Goal: Transaction & Acquisition: Purchase product/service

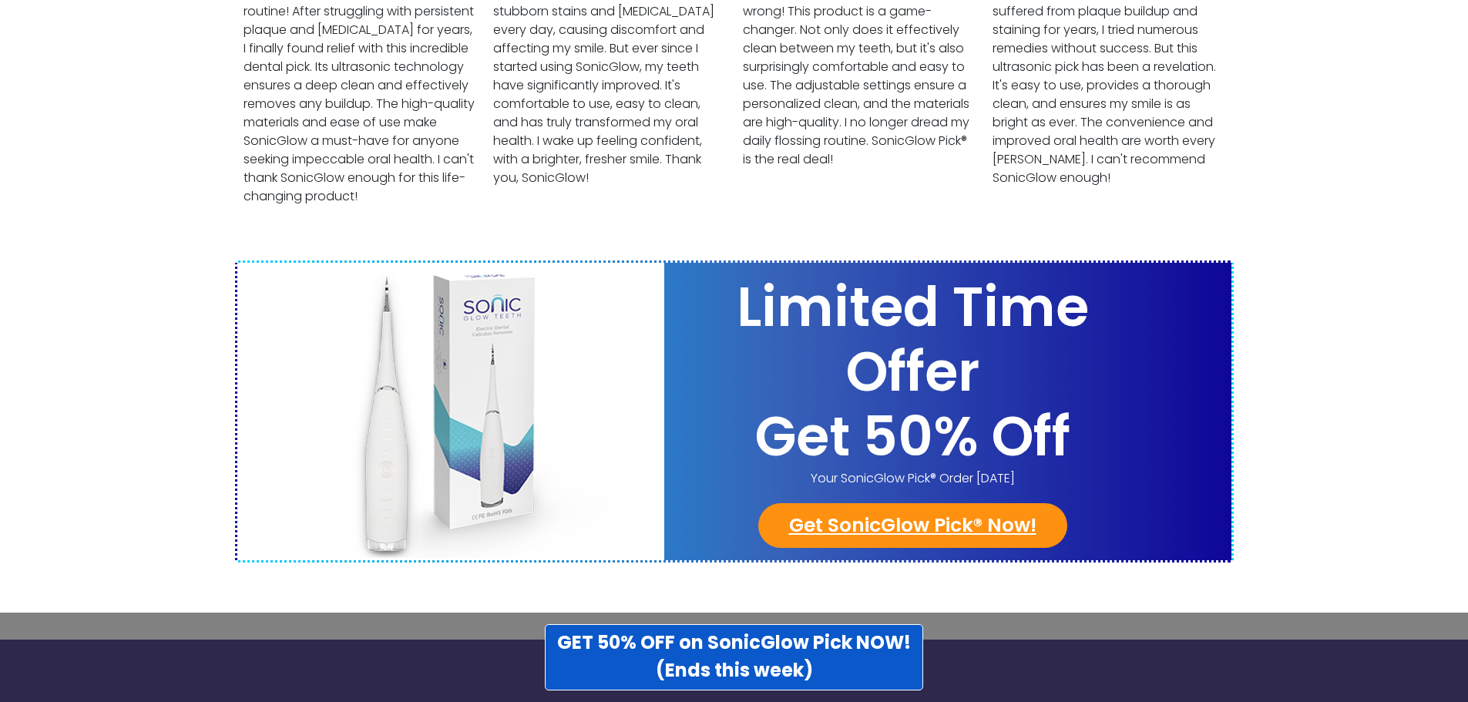
scroll to position [5991, 0]
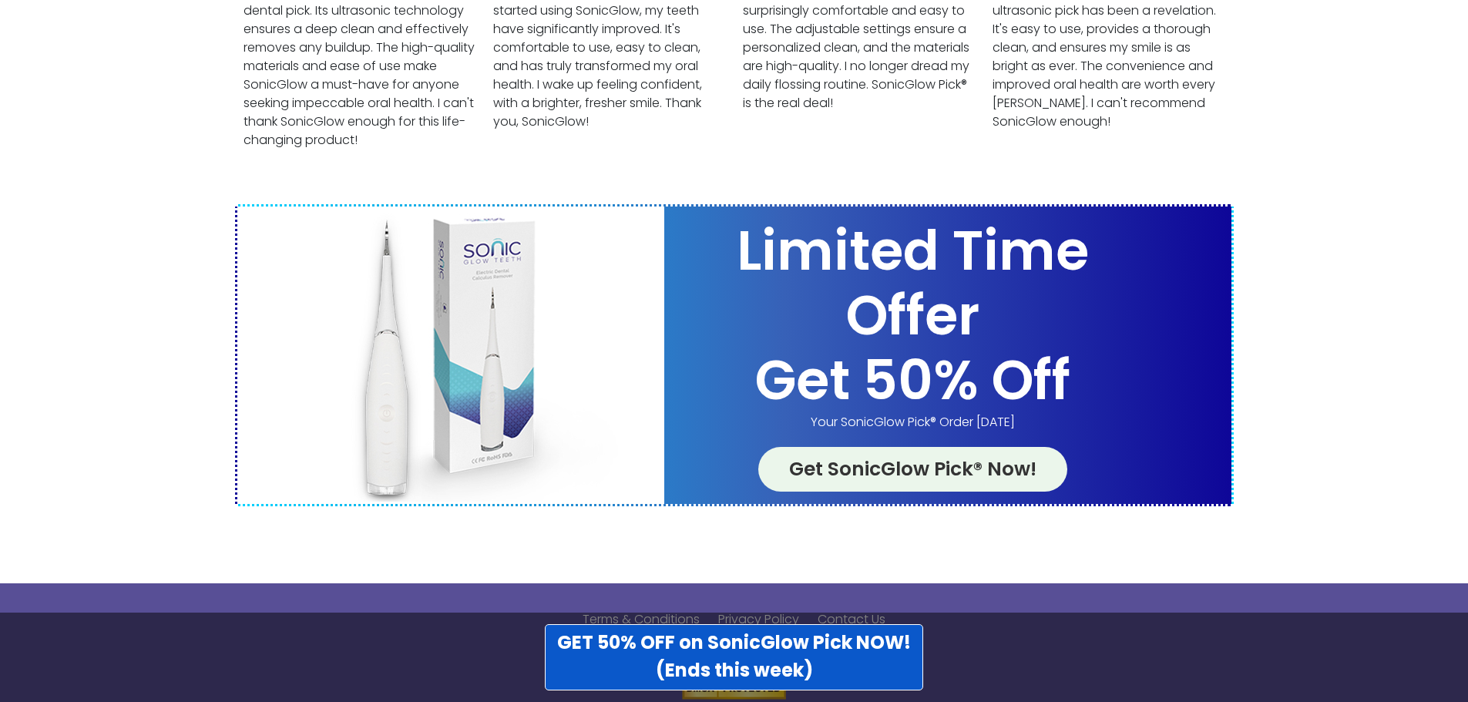
click at [926, 447] on link "Get SonicGlow Pick® Now!" at bounding box center [912, 469] width 309 height 45
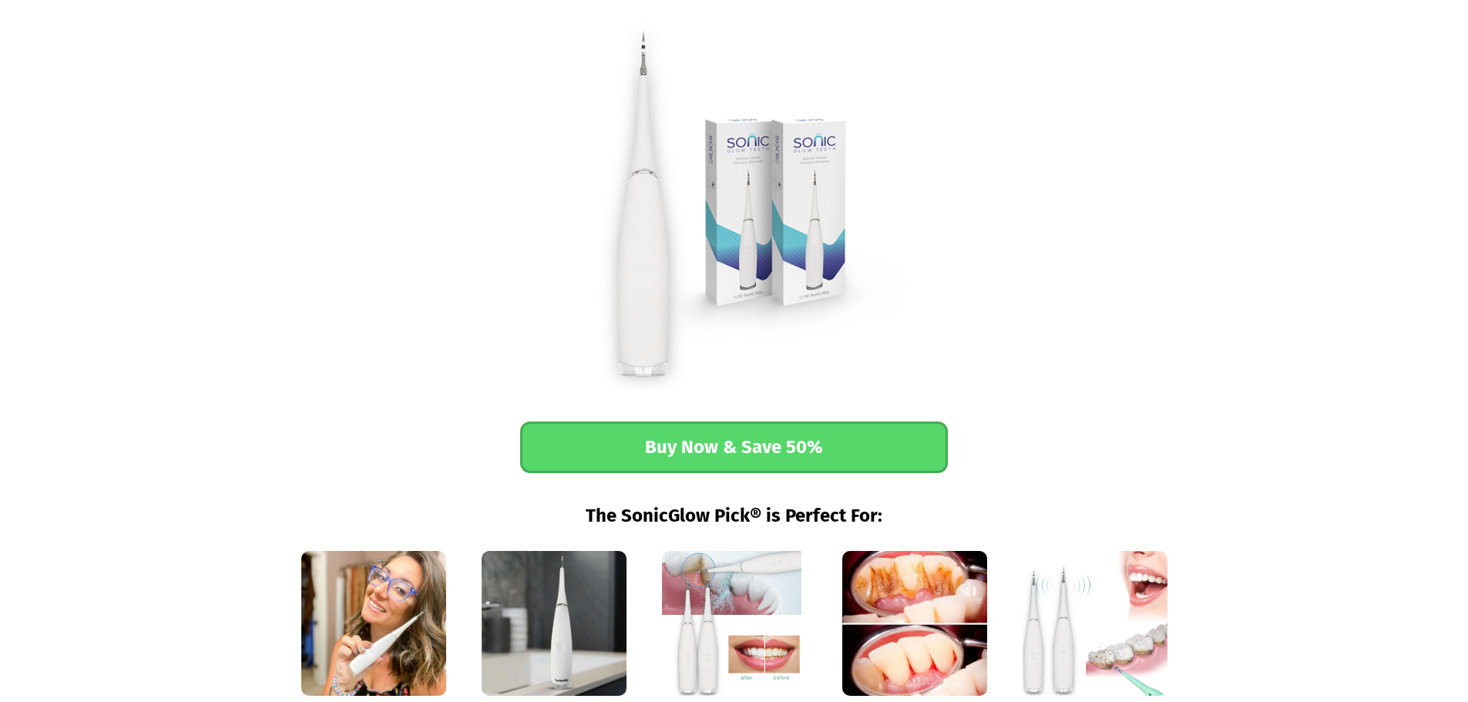
scroll to position [1806, 0]
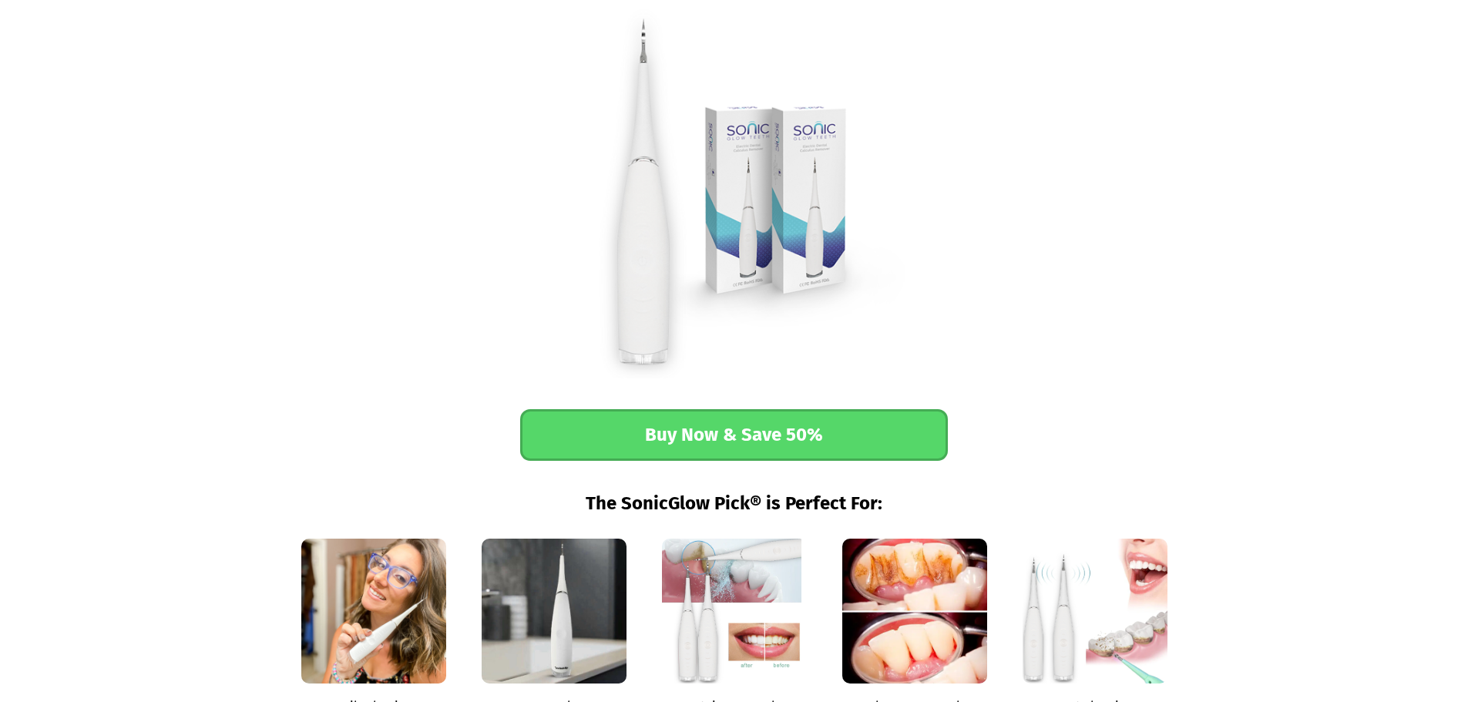
click at [804, 411] on link "Buy Now & Save 50%" at bounding box center [734, 435] width 428 height 52
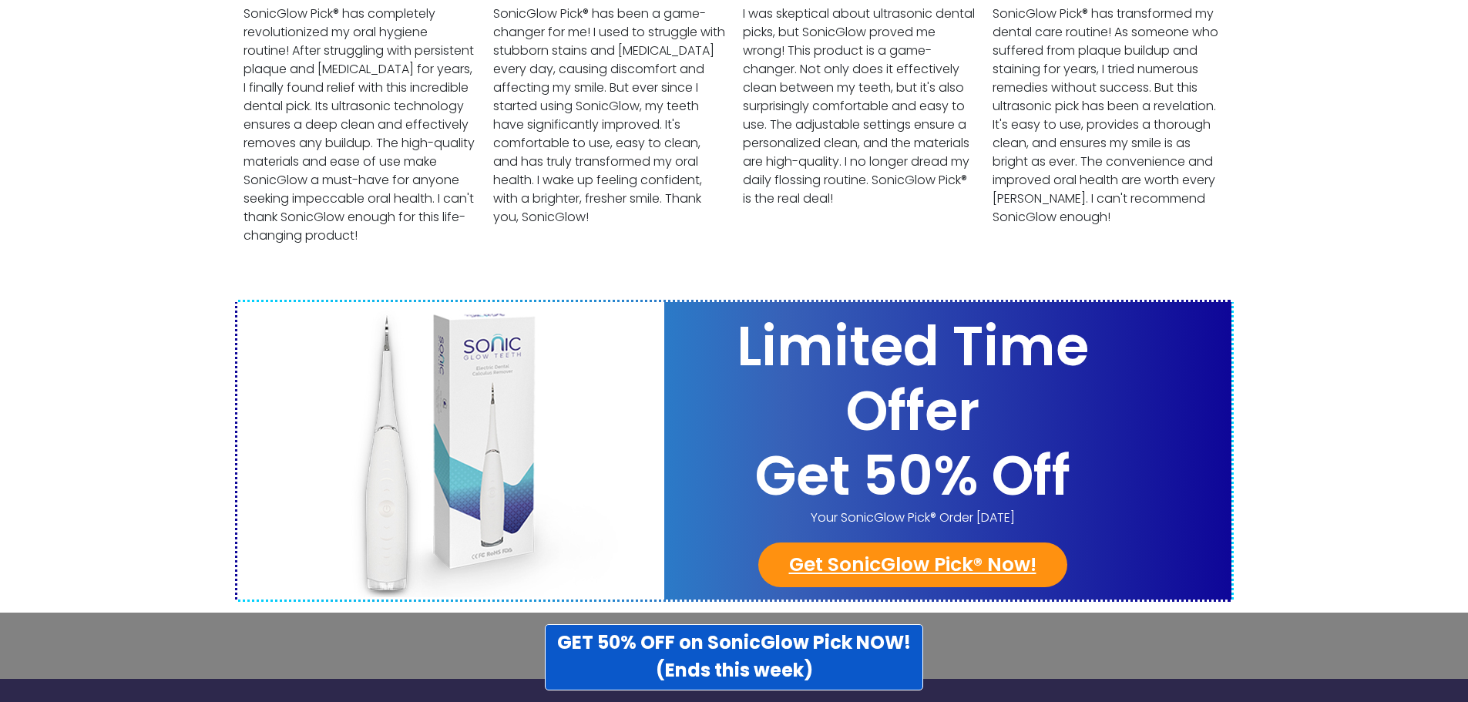
scroll to position [6000, 0]
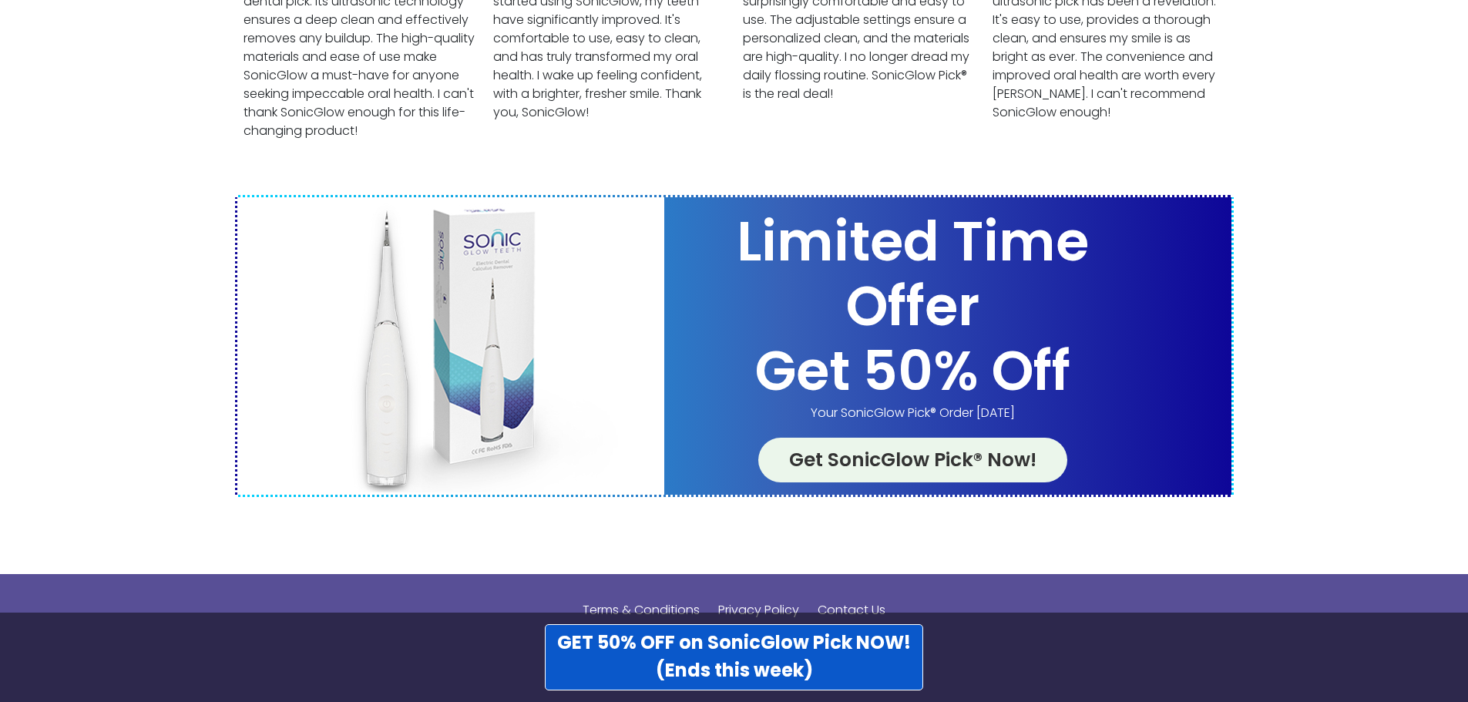
click at [843, 438] on link "Get SonicGlow Pick® Now!" at bounding box center [912, 460] width 309 height 45
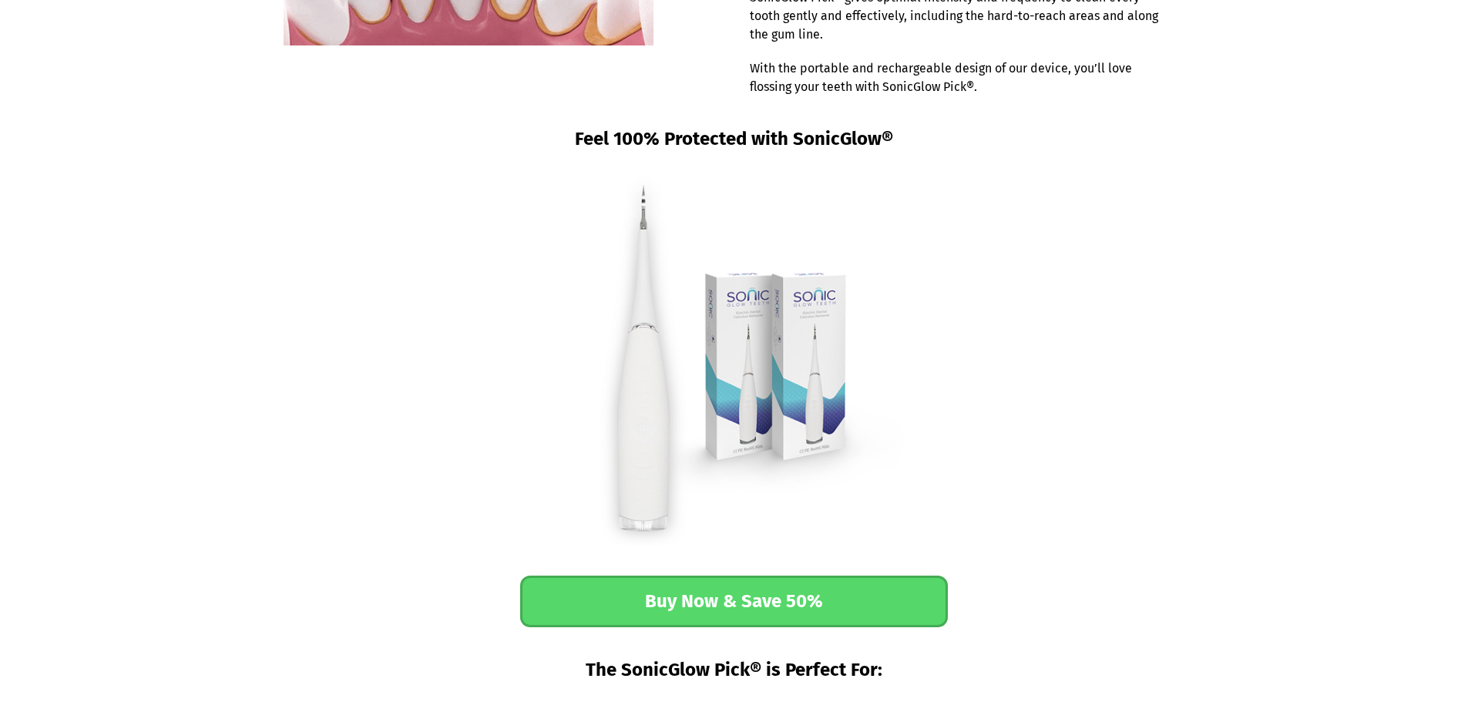
scroll to position [1689, 0]
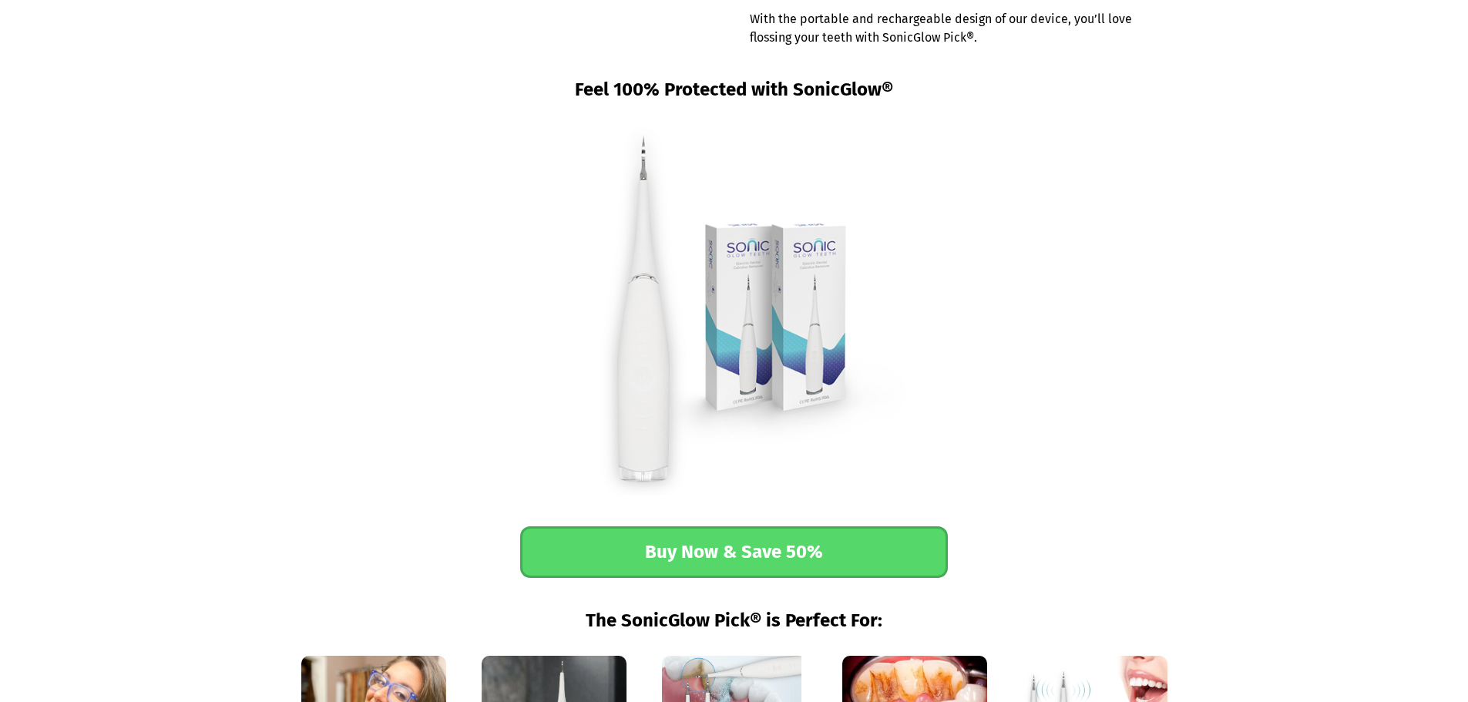
click at [710, 537] on link "Buy Now & Save 50%" at bounding box center [734, 552] width 428 height 52
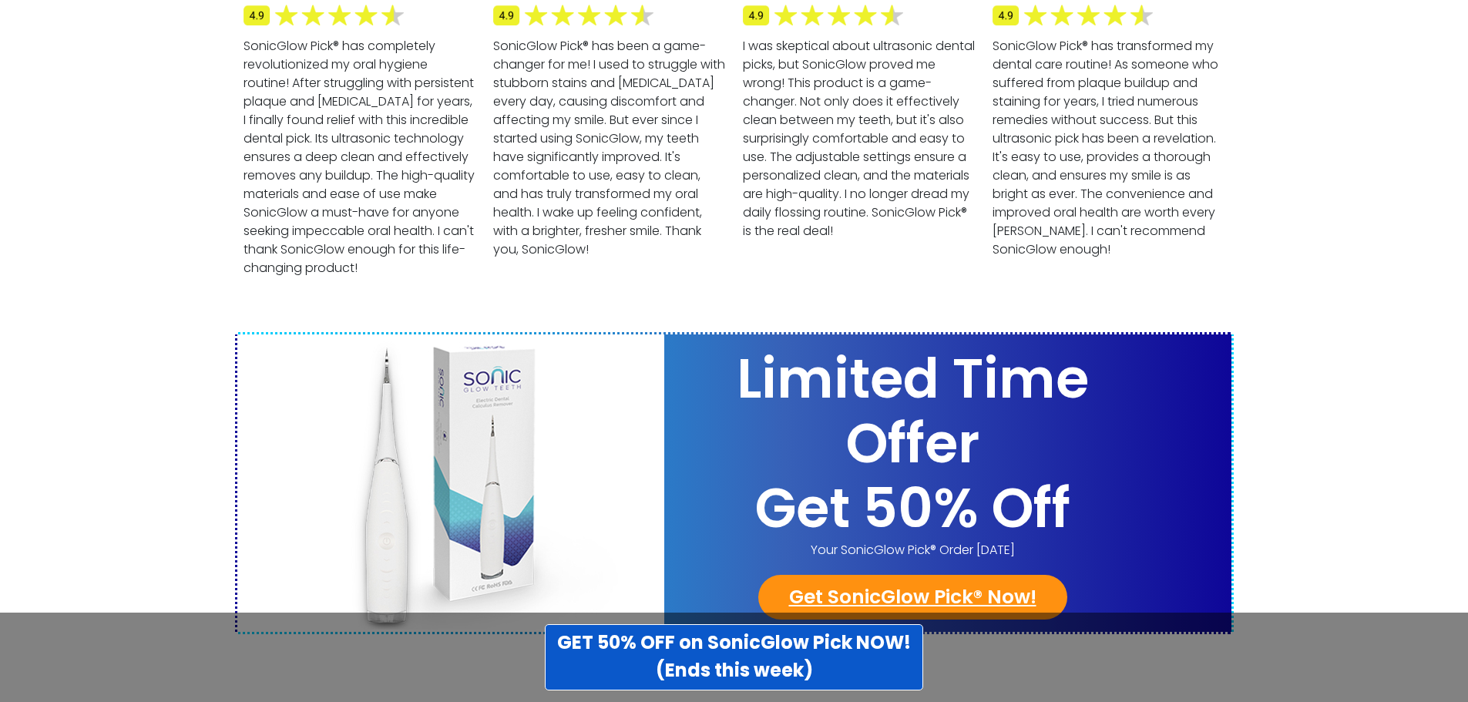
scroll to position [5986, 0]
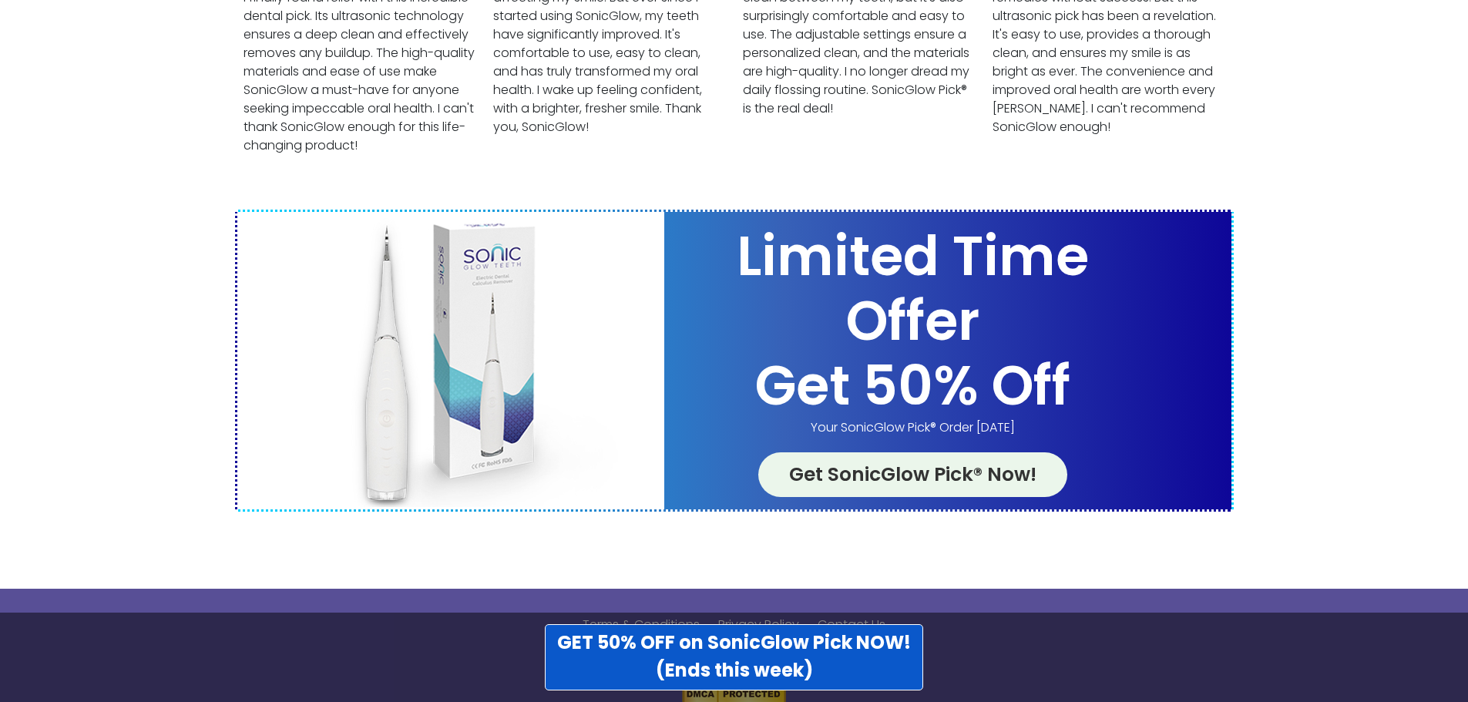
click at [891, 452] on link "Get SonicGlow Pick® Now!" at bounding box center [912, 474] width 309 height 45
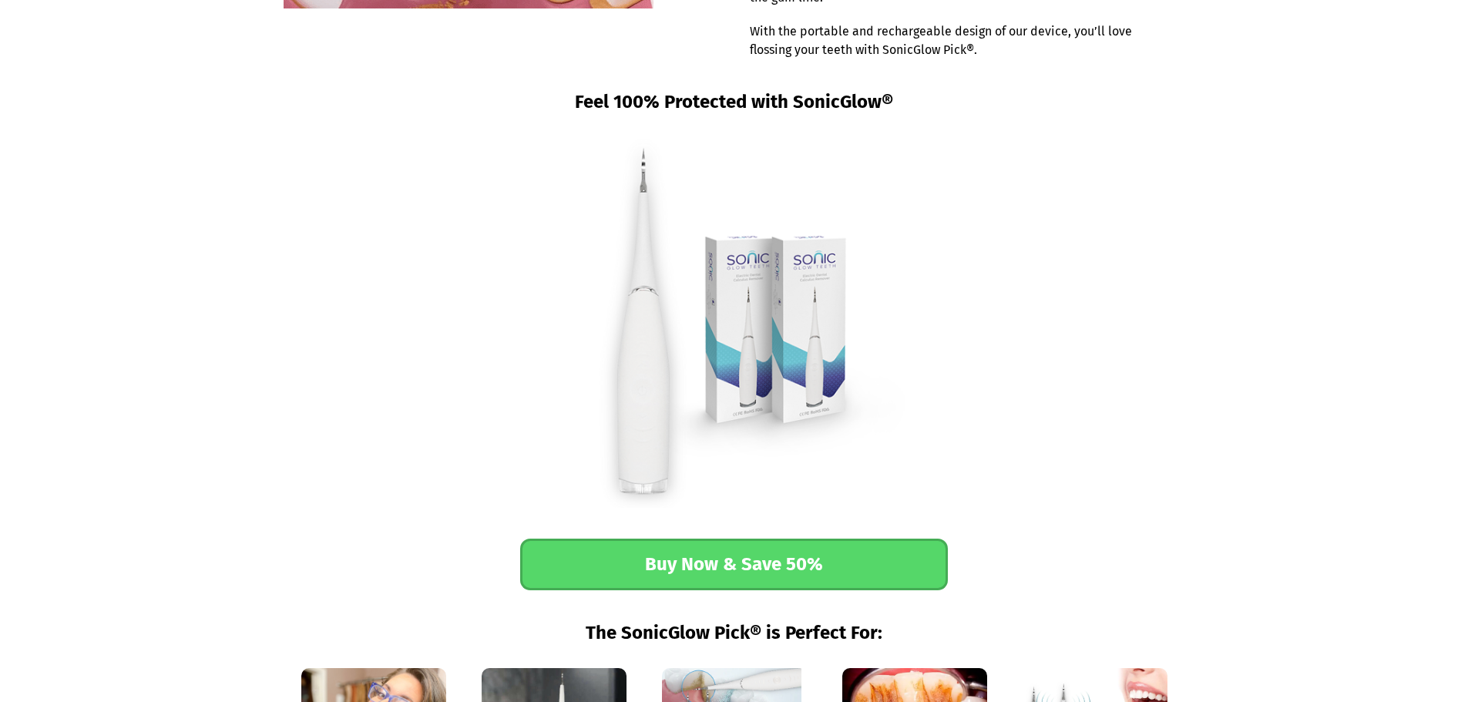
scroll to position [1769, 0]
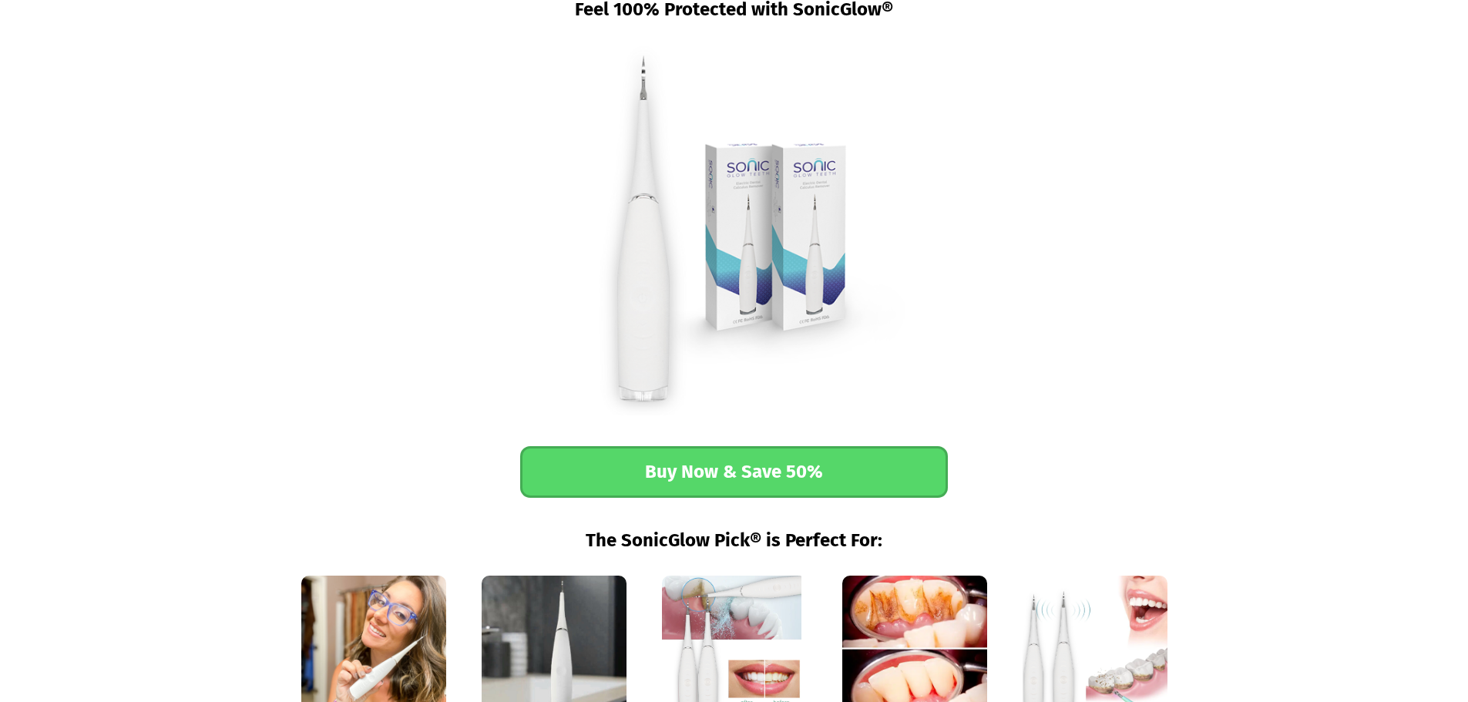
click at [774, 448] on link "Buy Now & Save 50%" at bounding box center [734, 472] width 428 height 52
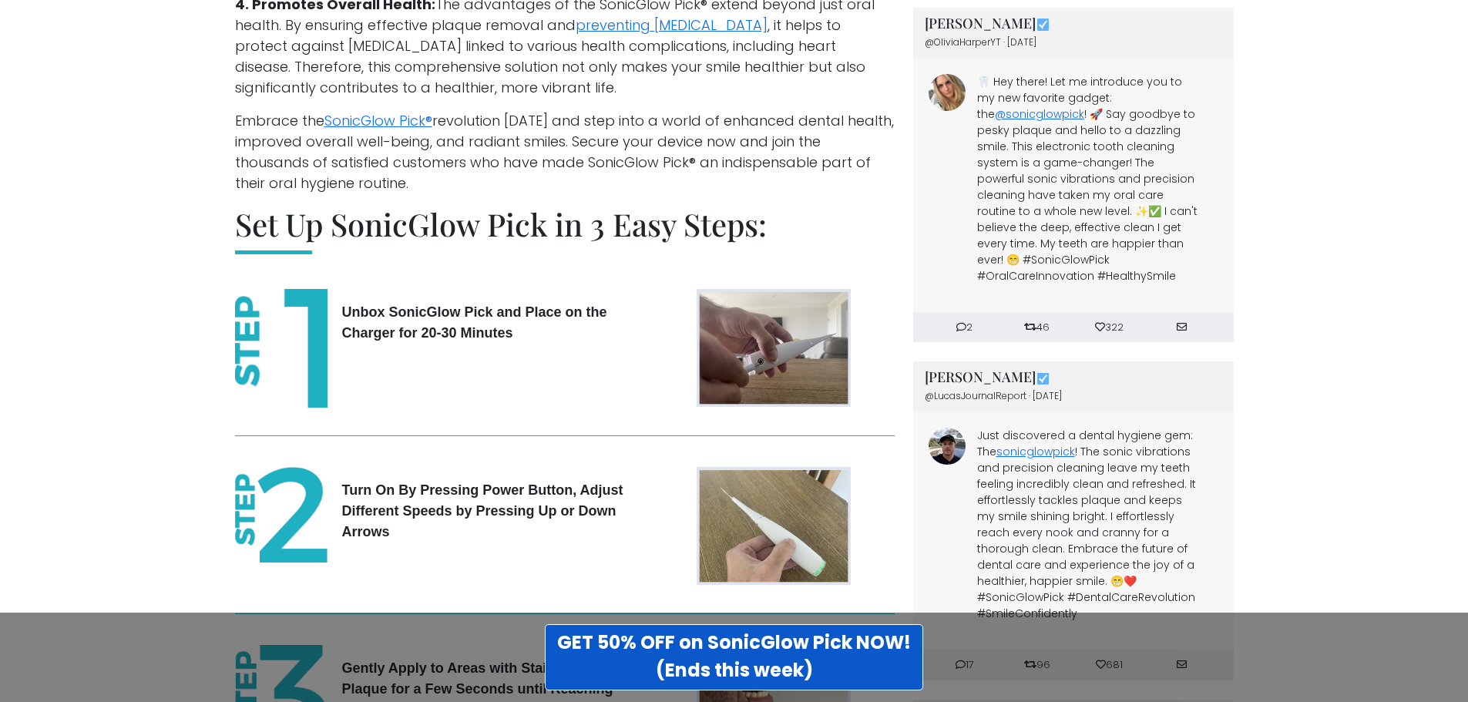
scroll to position [4139, 0]
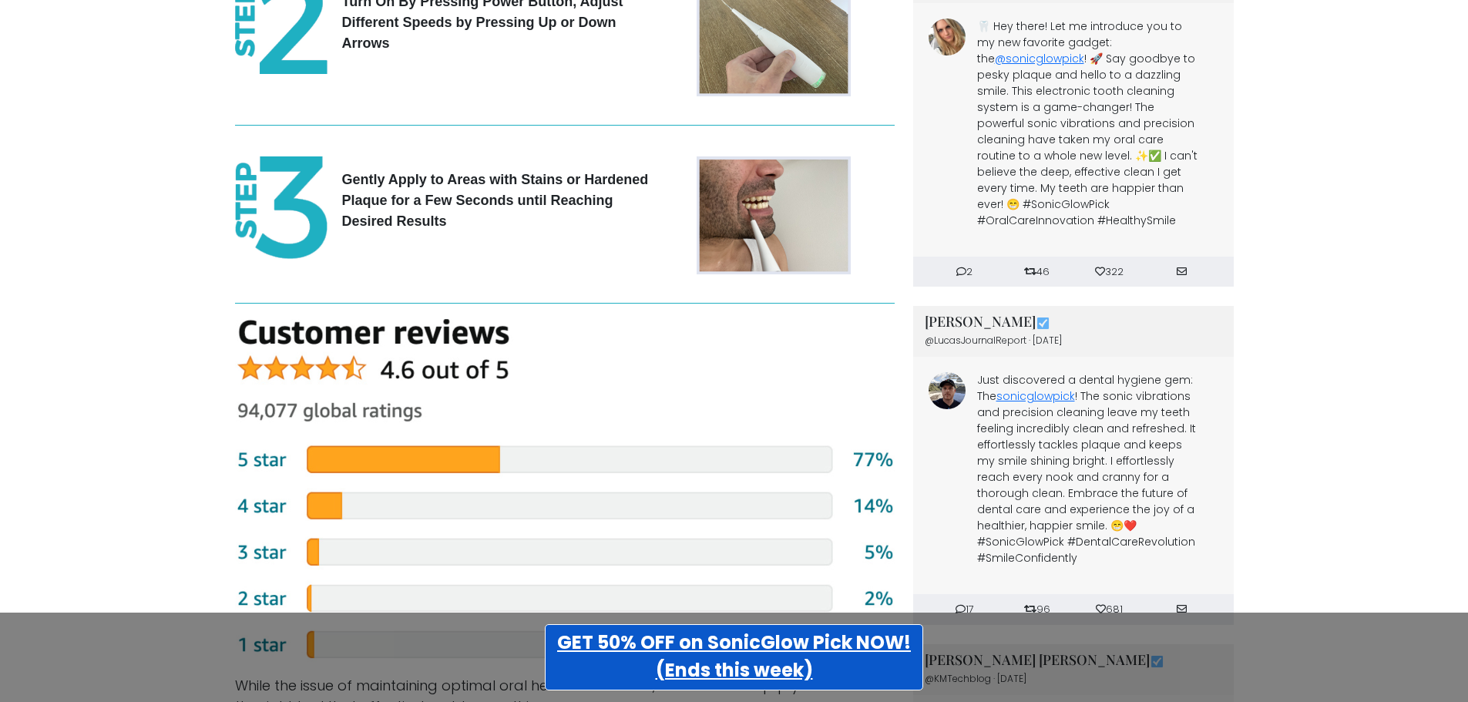
click at [717, 643] on strong "GET 50% OFF on SonicGlow Pick NOW! (Ends this week)" at bounding box center [734, 656] width 354 height 53
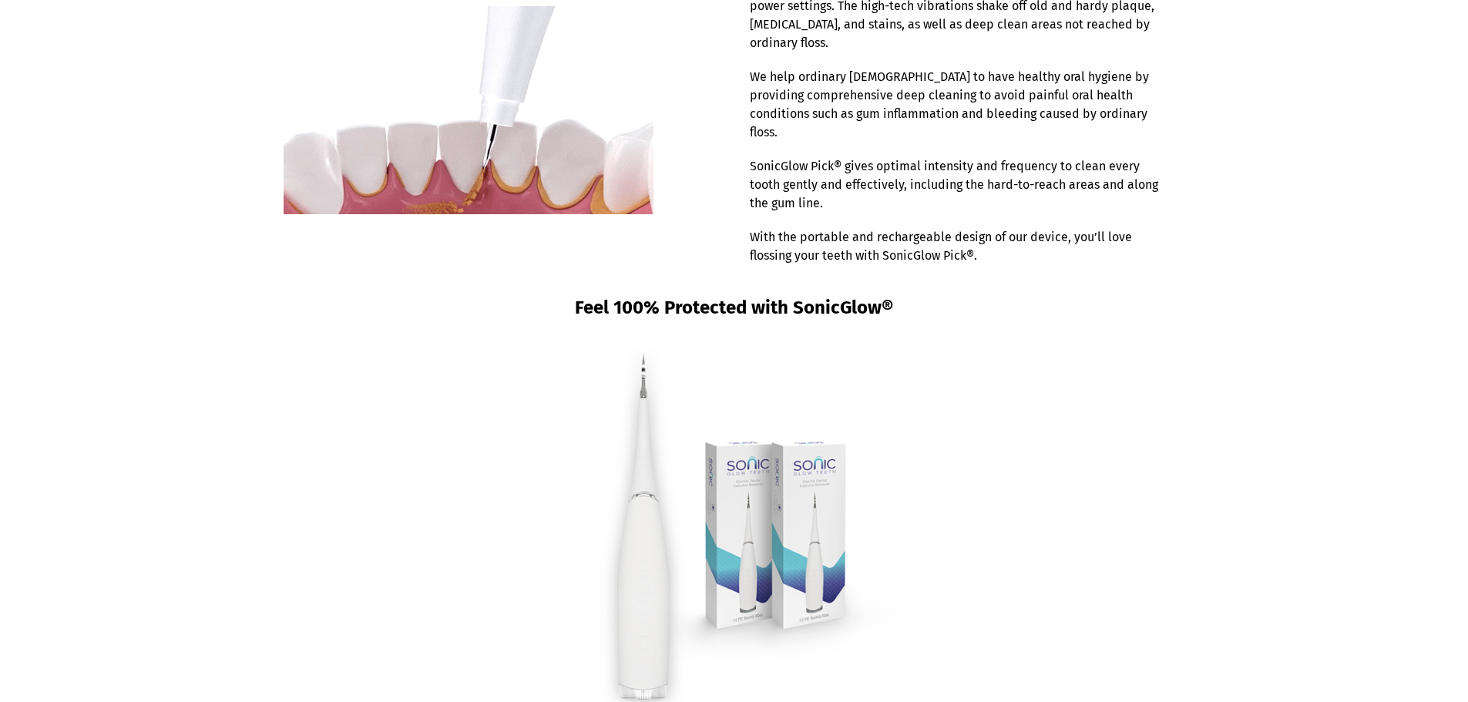
scroll to position [2819, 0]
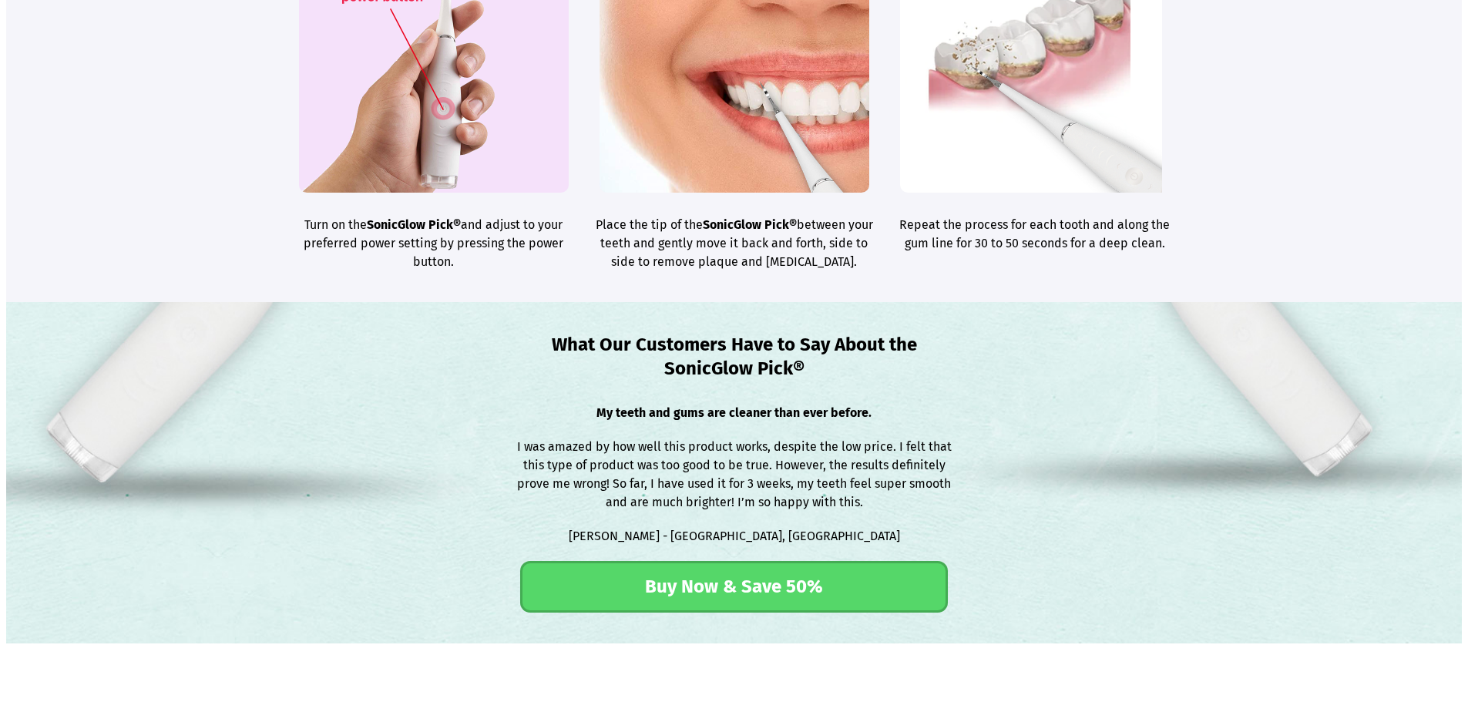
click at [687, 563] on link "Buy Now & Save 50%" at bounding box center [734, 587] width 428 height 52
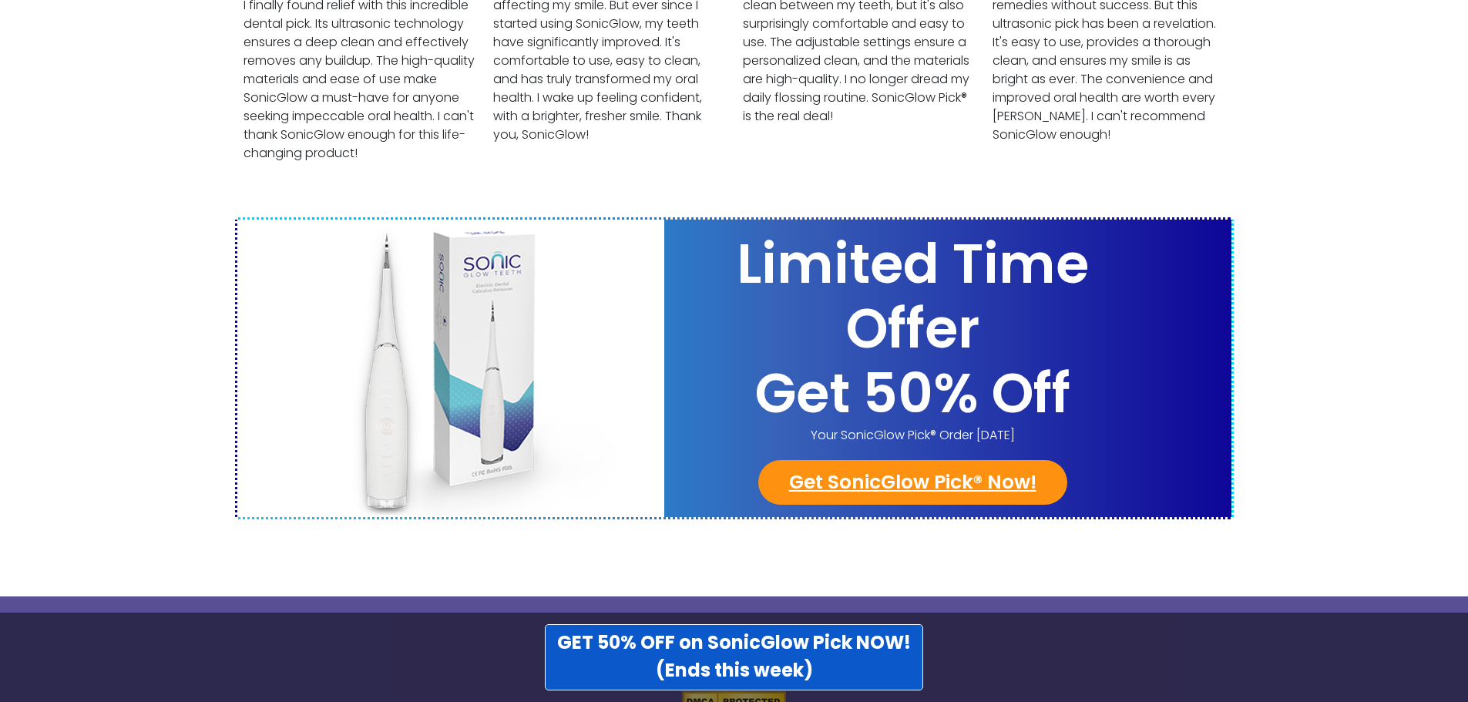
scroll to position [5902, 0]
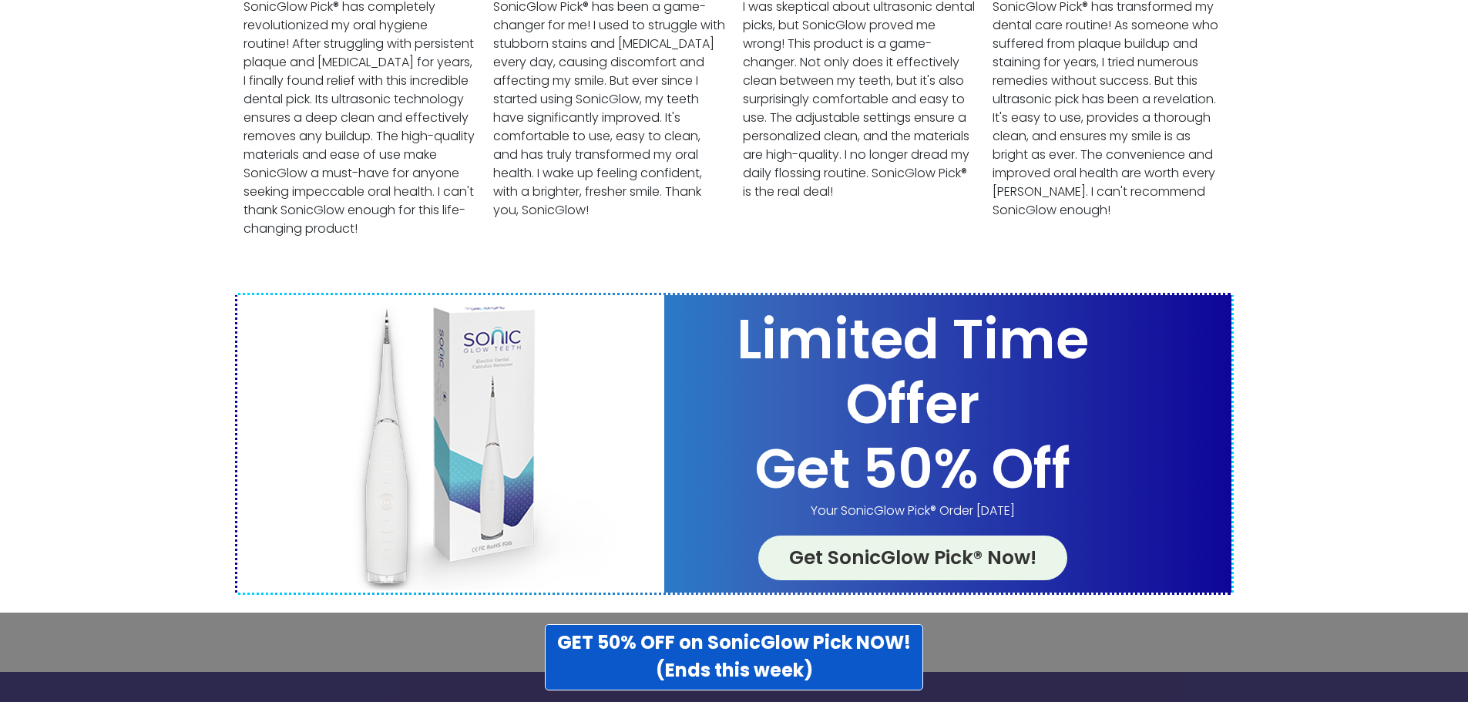
click at [841, 536] on link "Get SonicGlow Pick® Now!" at bounding box center [912, 558] width 309 height 45
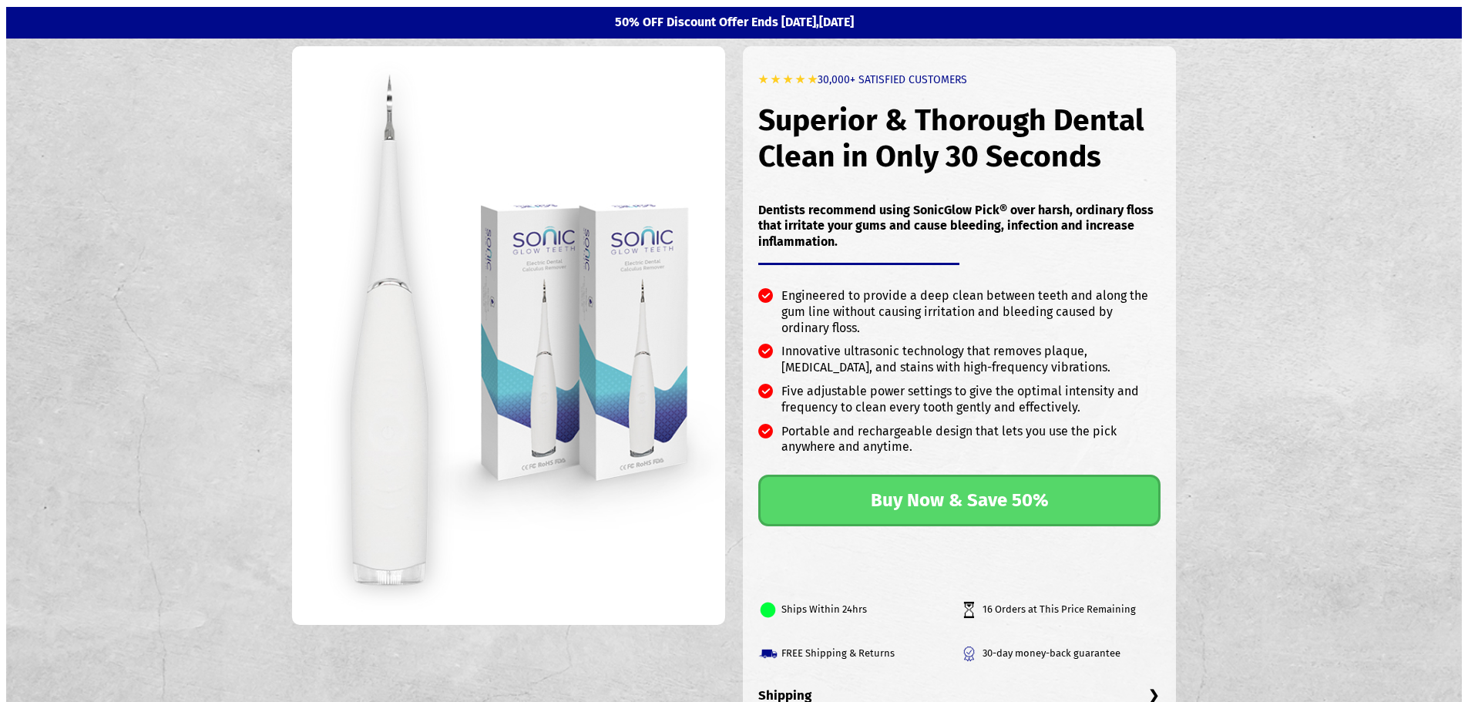
click at [938, 492] on link "Buy Now & Save 50%" at bounding box center [959, 501] width 402 height 52
